Goal: Information Seeking & Learning: Learn about a topic

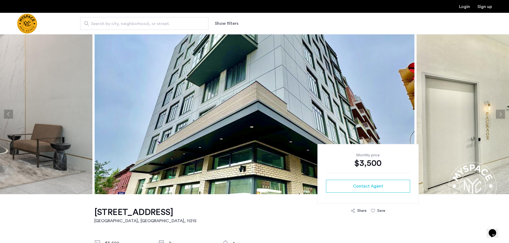
click at [502, 115] on button "Next apartment" at bounding box center [500, 114] width 9 height 9
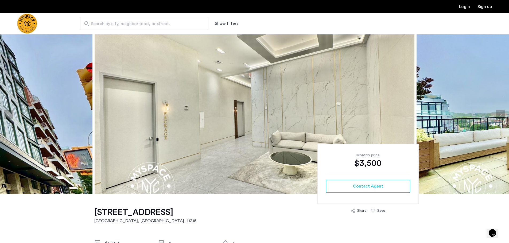
click at [502, 115] on button "Next apartment" at bounding box center [500, 114] width 9 height 9
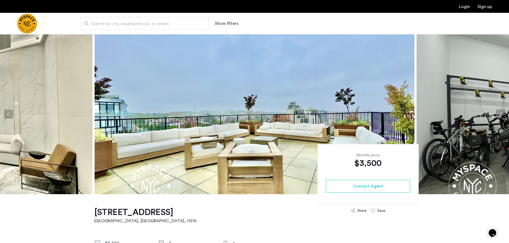
click at [502, 115] on button "Next apartment" at bounding box center [500, 114] width 9 height 9
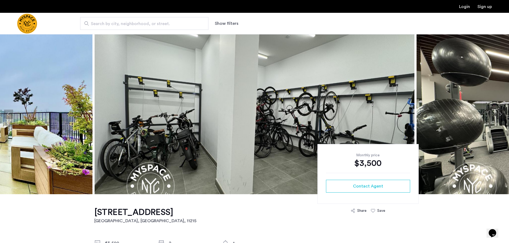
click at [502, 115] on button "Next apartment" at bounding box center [500, 114] width 9 height 9
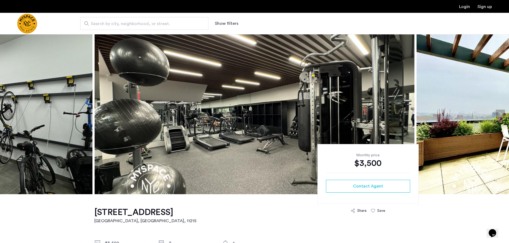
click at [502, 115] on button "Next apartment" at bounding box center [500, 114] width 9 height 9
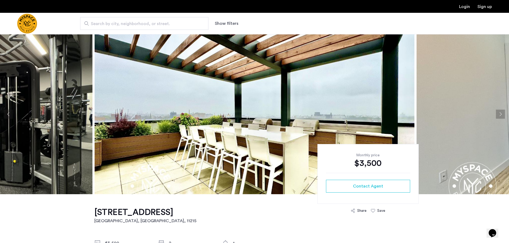
click at [502, 115] on button "Next apartment" at bounding box center [500, 114] width 9 height 9
click at [502, 113] on button "Next apartment" at bounding box center [500, 114] width 9 height 9
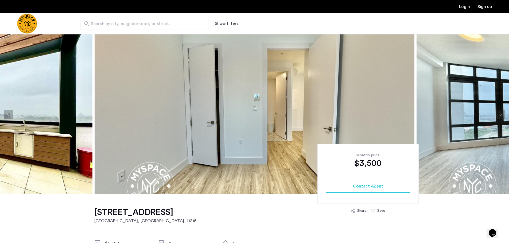
click at [502, 113] on button "Next apartment" at bounding box center [500, 114] width 9 height 9
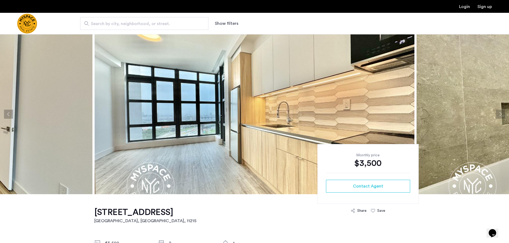
click at [502, 113] on button "Next apartment" at bounding box center [500, 114] width 9 height 9
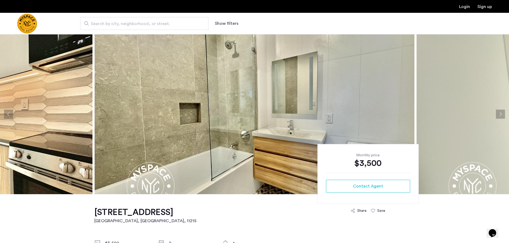
click at [502, 113] on button "Next apartment" at bounding box center [500, 114] width 9 height 9
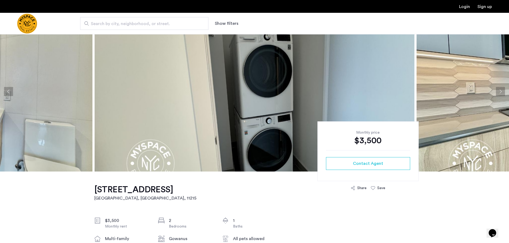
scroll to position [53, 0]
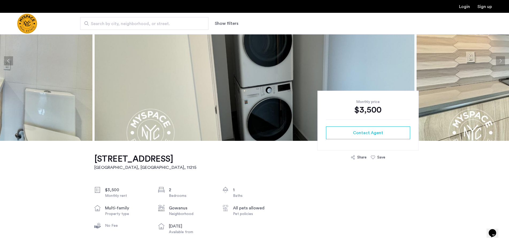
click at [499, 63] on button "Next apartment" at bounding box center [500, 60] width 9 height 9
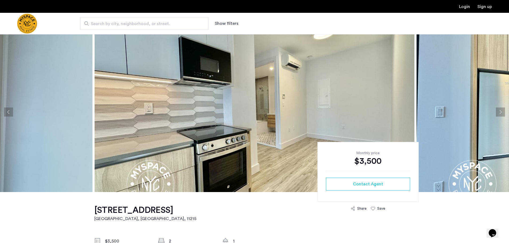
scroll to position [0, 0]
